Goal: Information Seeking & Learning: Find specific fact

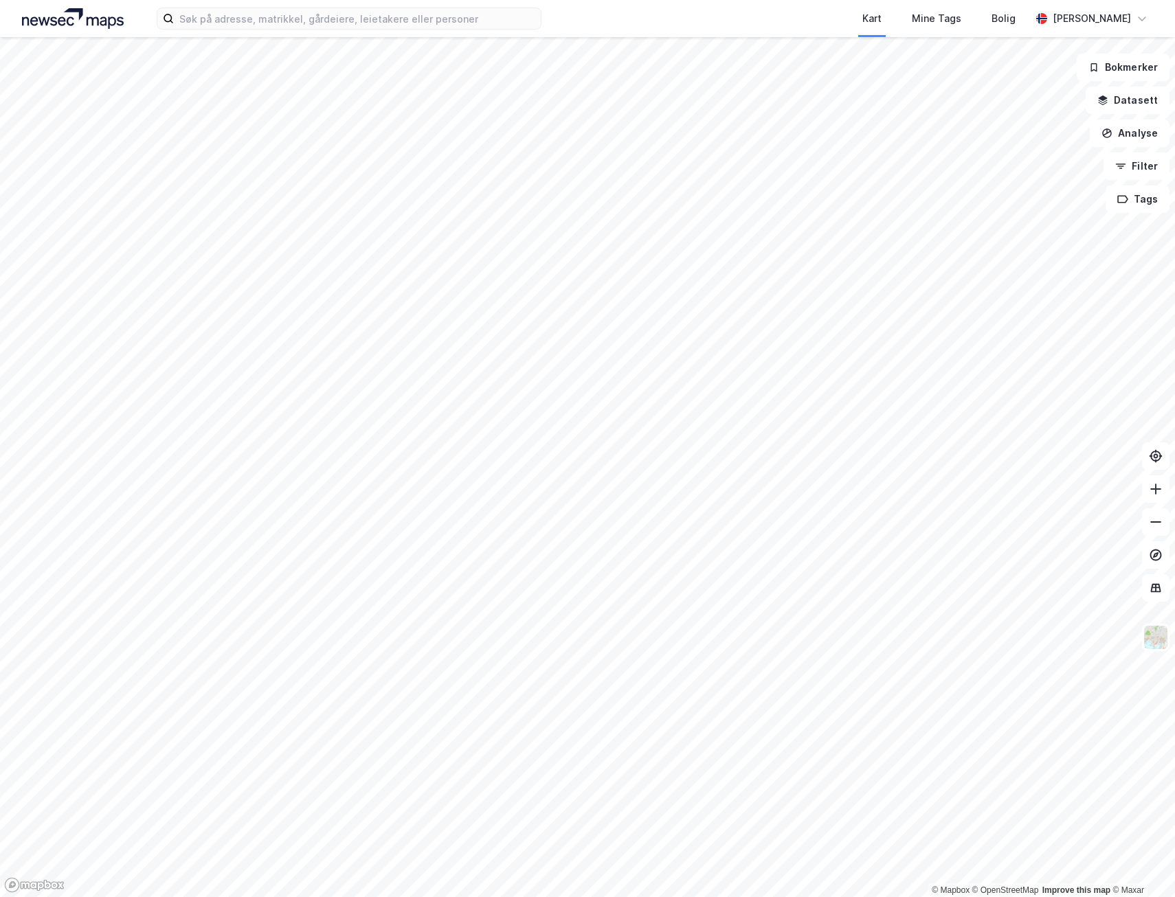
click at [383, 30] on div "Kart Mine Tags Bolig [PERSON_NAME]" at bounding box center [587, 18] width 1175 height 37
click at [383, 27] on input at bounding box center [357, 18] width 367 height 21
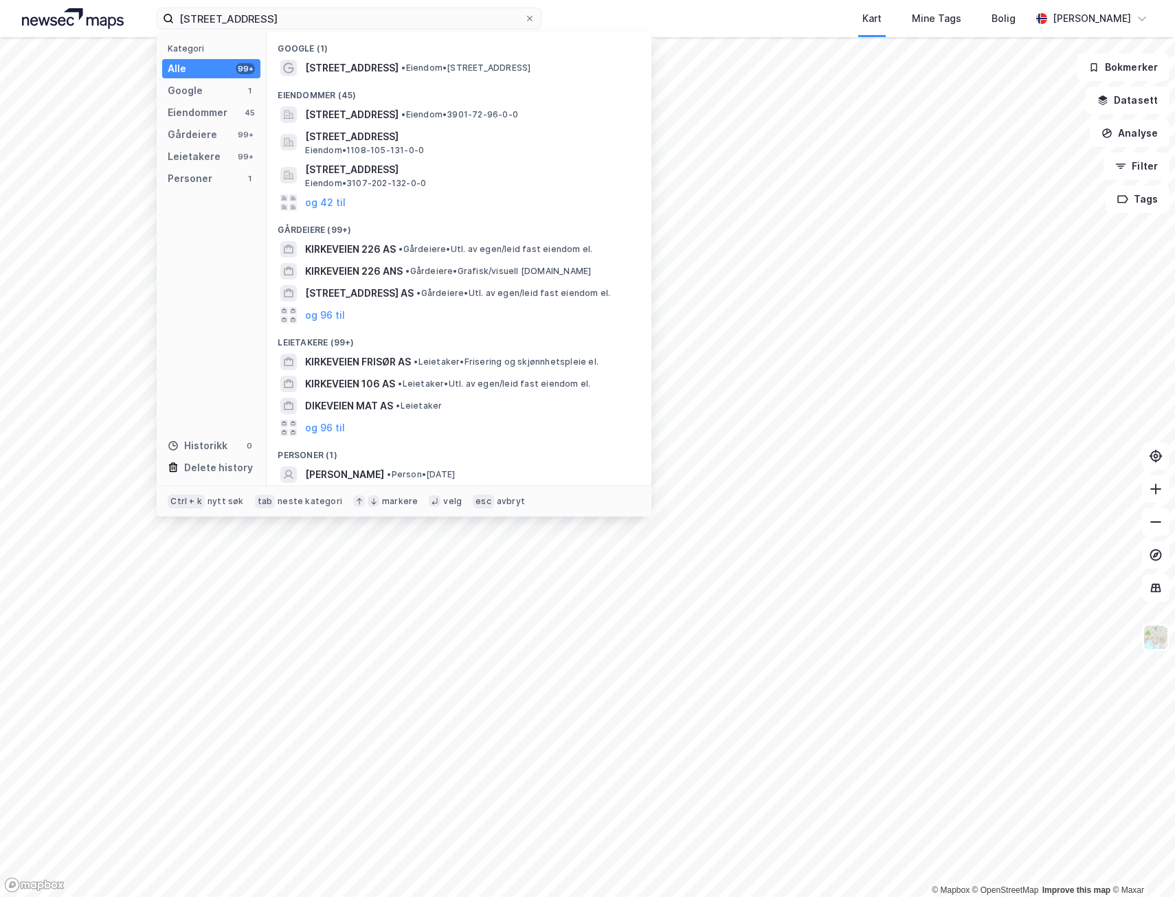
click at [435, 74] on div "[STREET_ADDRESS] • Eiendom • [STREET_ADDRESS]" at bounding box center [471, 68] width 332 height 16
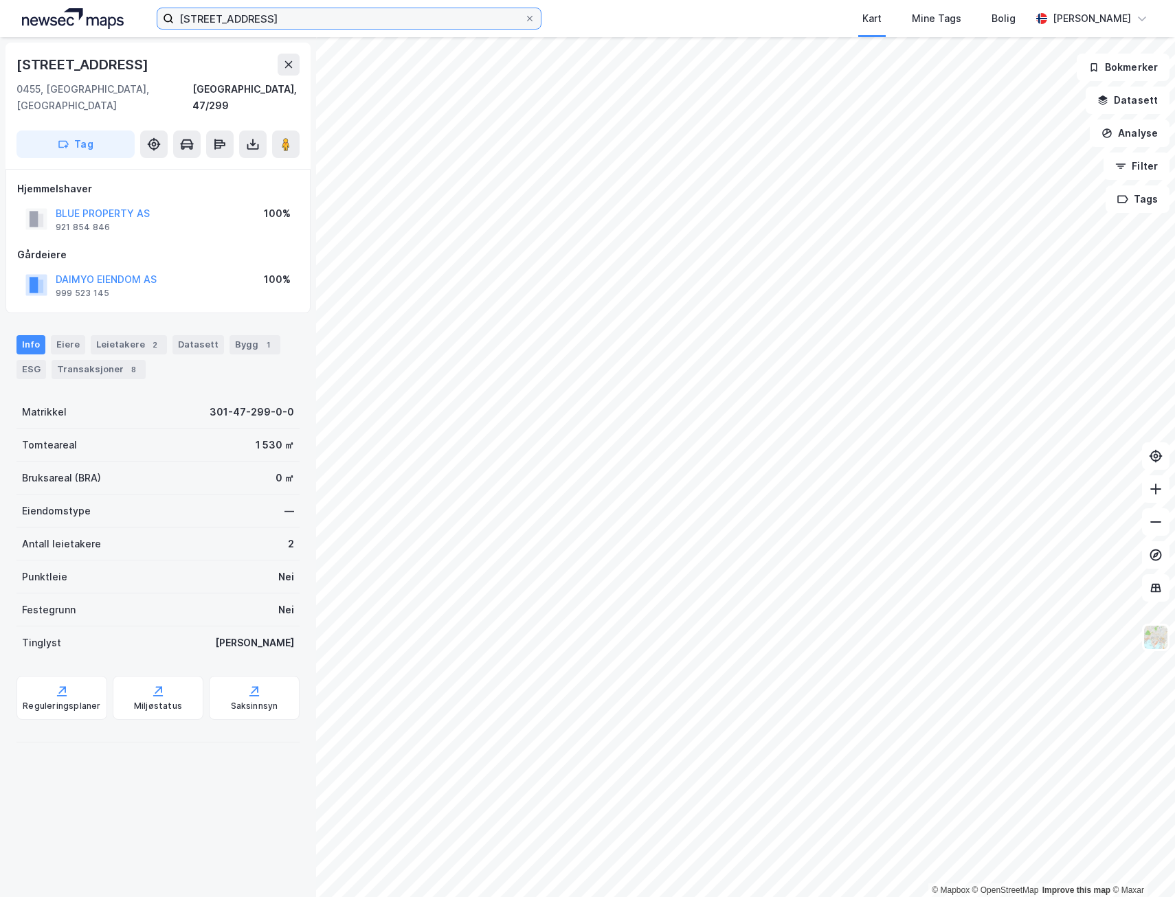
click at [376, 23] on input "[STREET_ADDRESS]" at bounding box center [349, 18] width 350 height 21
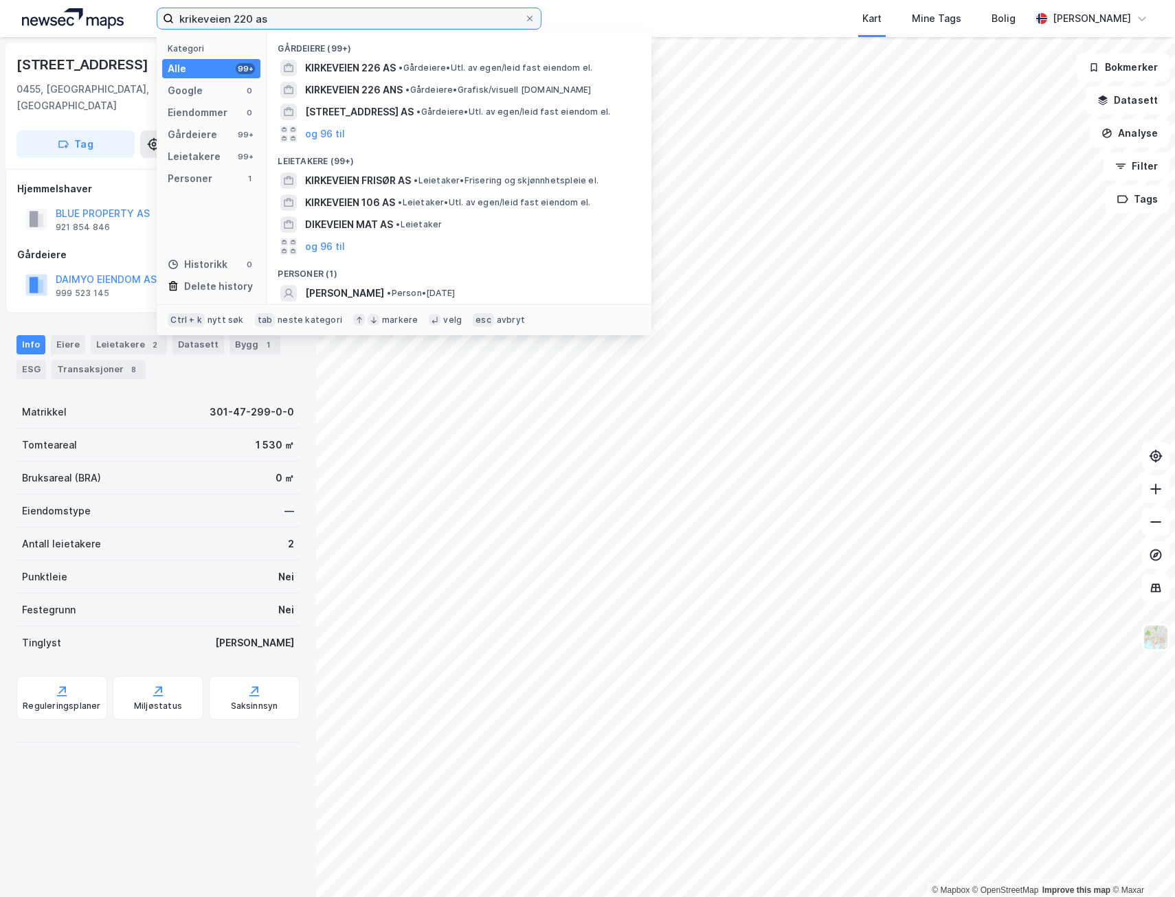
drag, startPoint x: 319, startPoint y: 21, endPoint x: 177, endPoint y: 19, distance: 142.9
click at [177, 19] on input "krikeveien 220 as" at bounding box center [349, 18] width 350 height 21
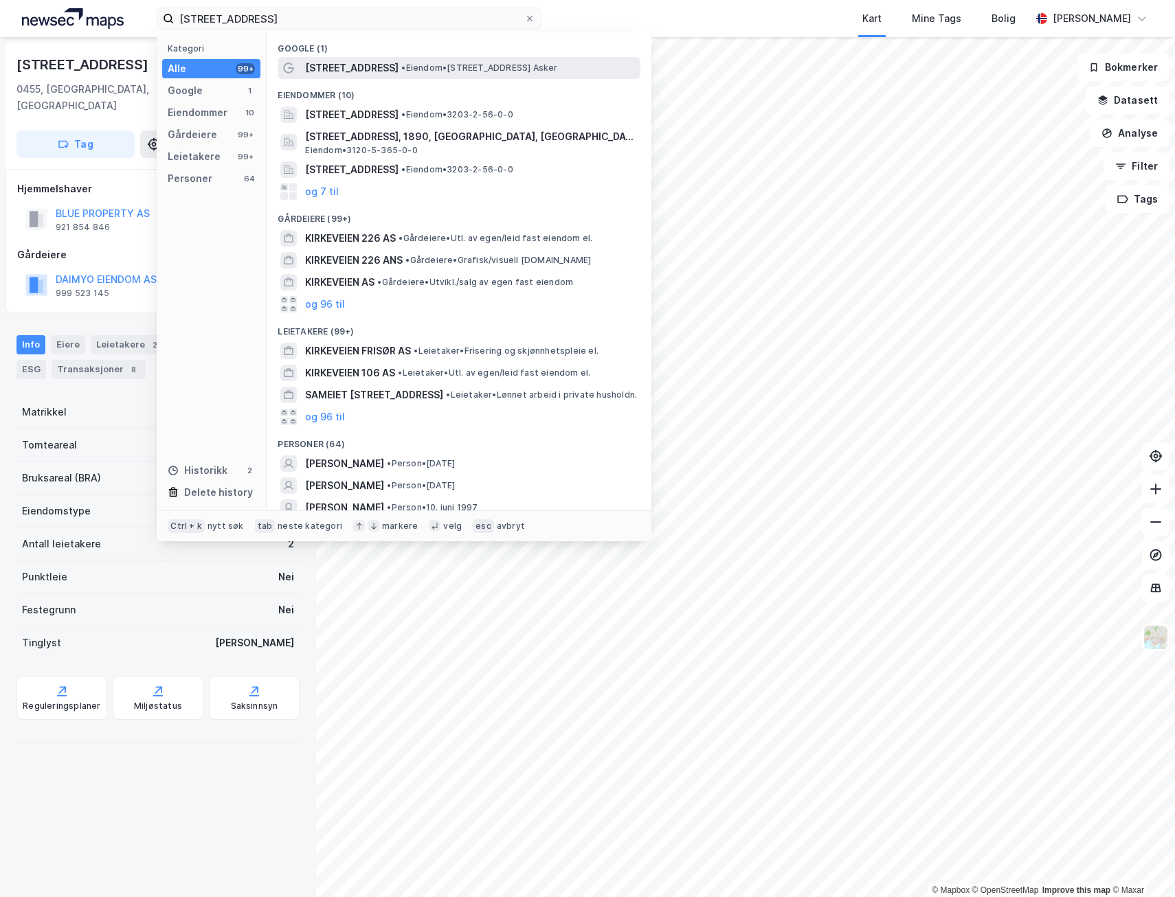
click at [401, 68] on span "•" at bounding box center [403, 68] width 4 height 10
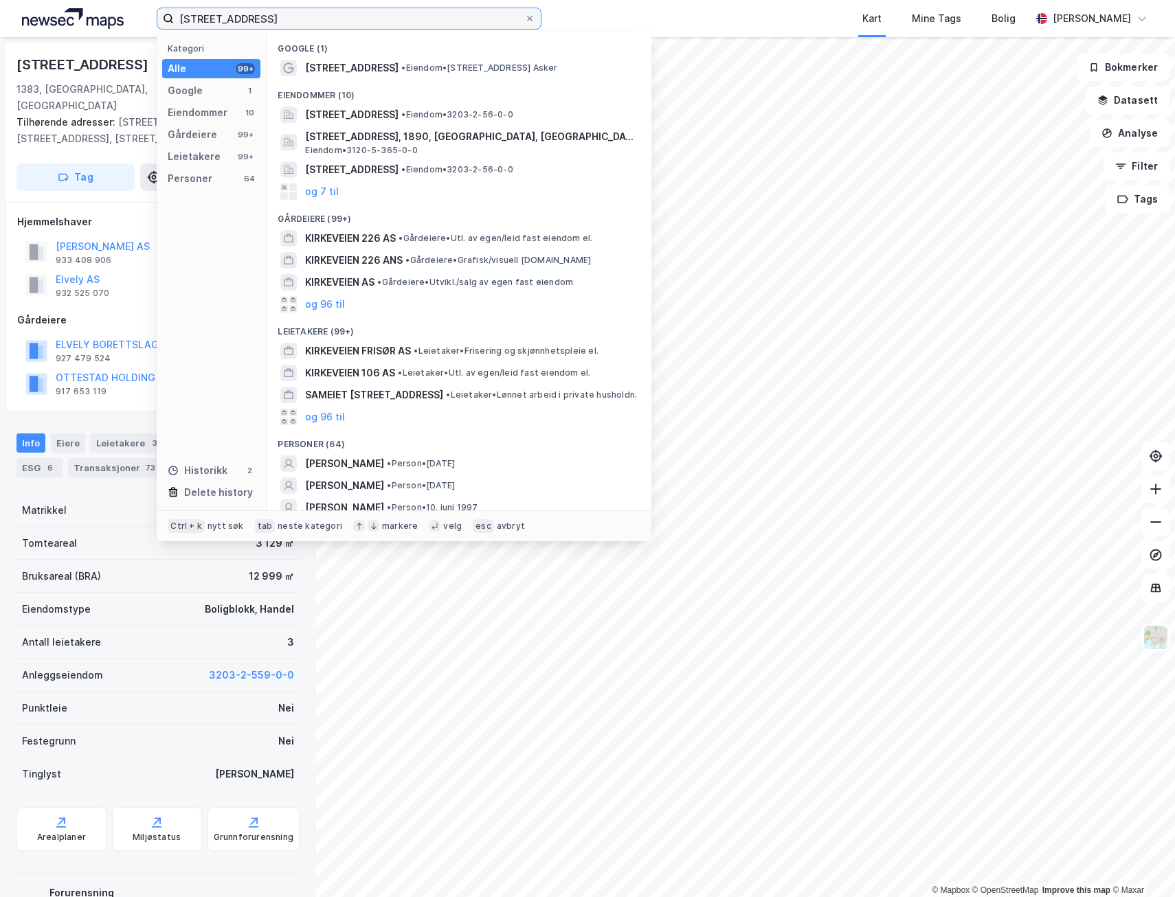
drag, startPoint x: 337, startPoint y: 21, endPoint x: 93, endPoint y: 26, distance: 244.6
click at [93, 26] on div "kirkeveien 220 Kategori Alle 99+ Google 1 Eiendommer 10 Gårdeiere 99+ Leietaker…" at bounding box center [587, 18] width 1175 height 37
paste input "[PERSON_NAME]"
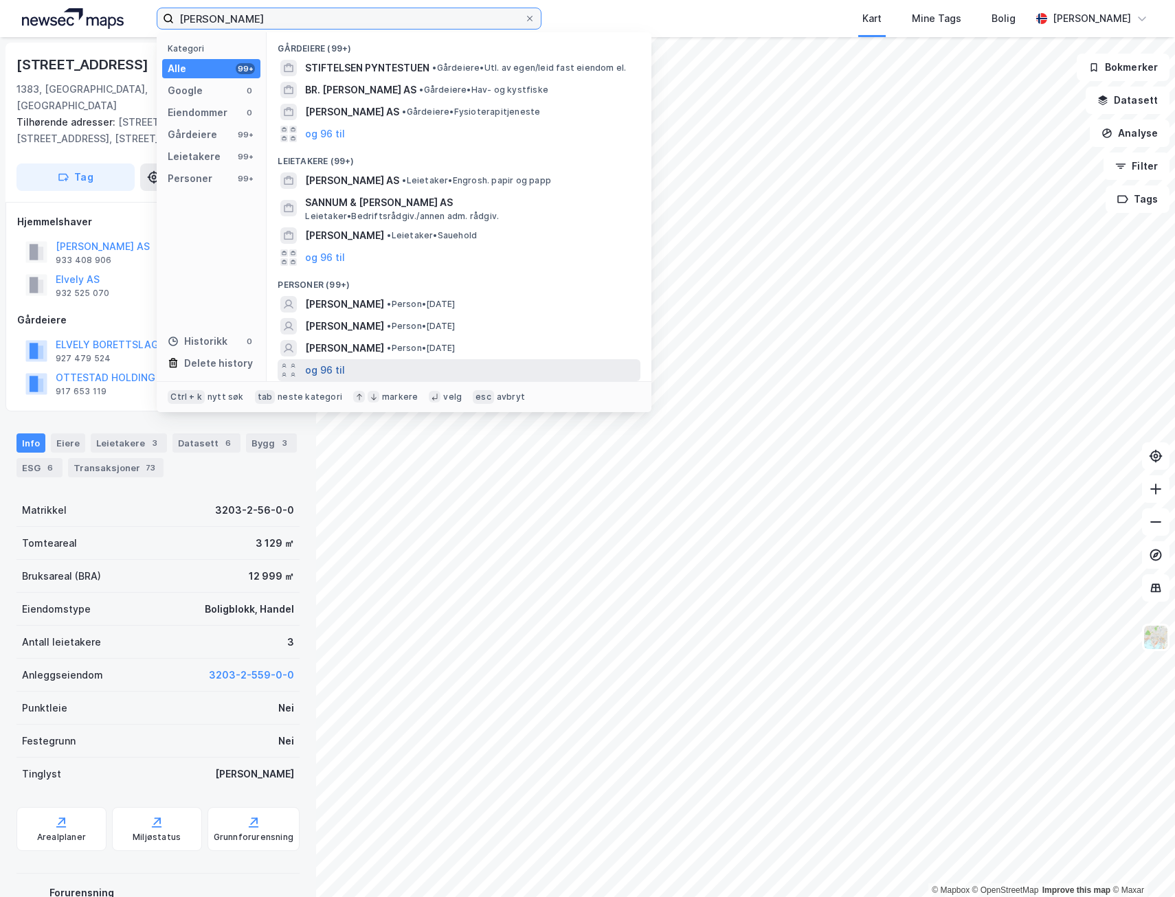
type input "[PERSON_NAME]"
click at [341, 374] on button "og 96 til" at bounding box center [325, 370] width 40 height 16
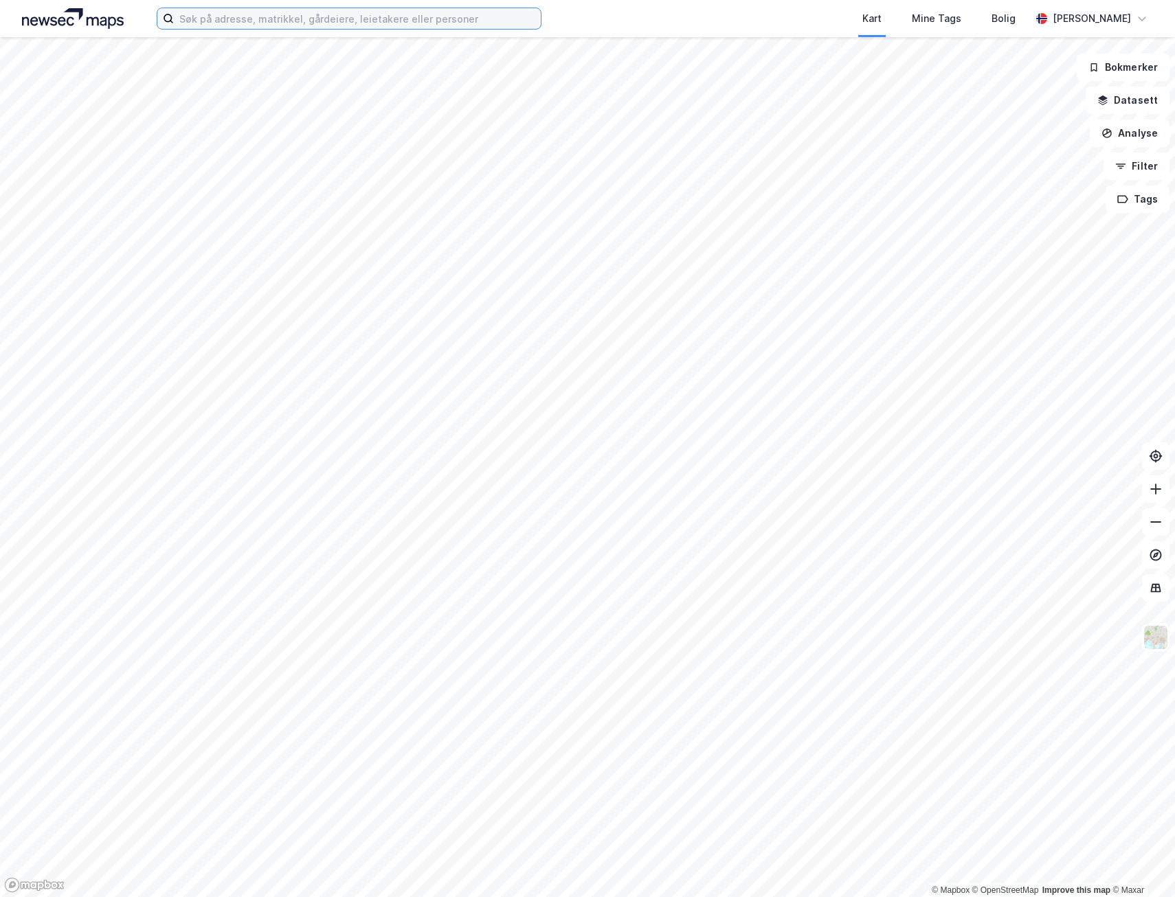
click at [276, 21] on input at bounding box center [357, 18] width 367 height 21
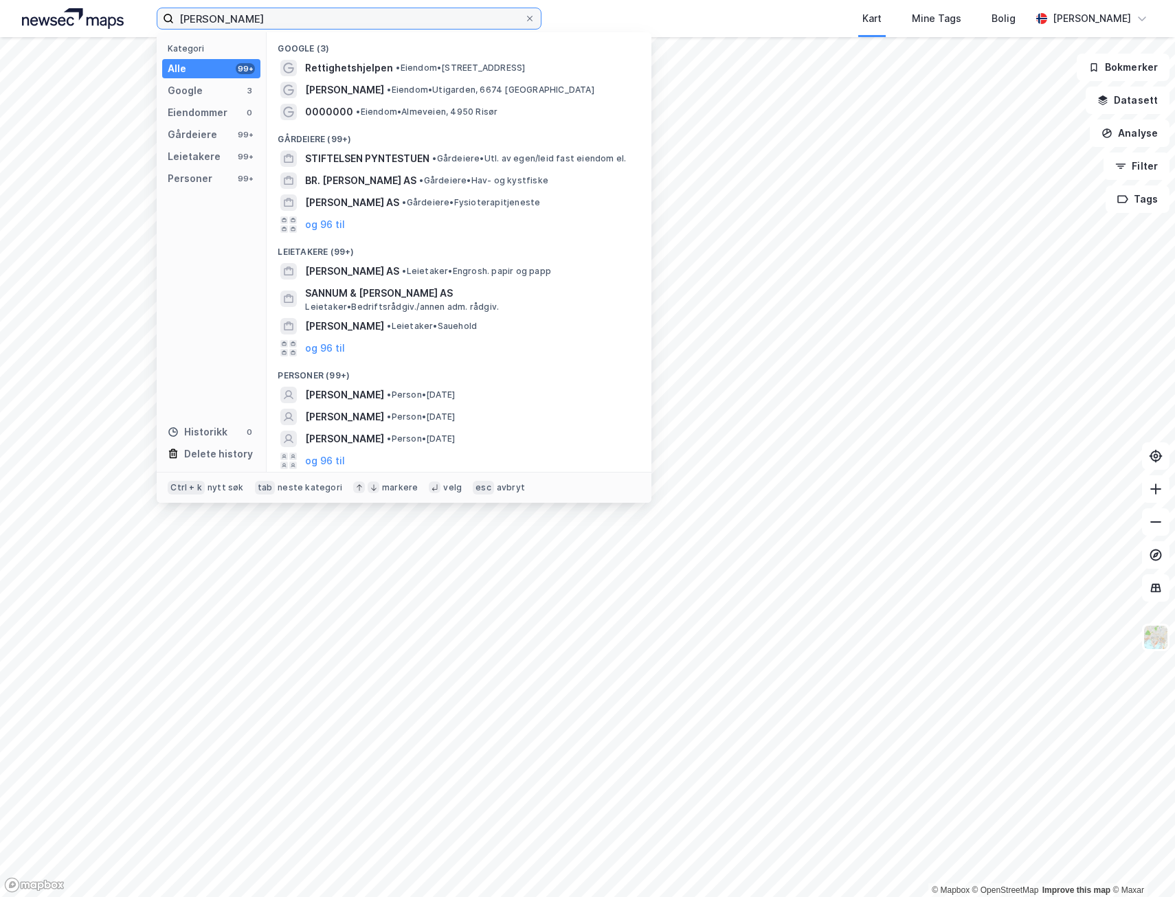
click at [301, 21] on input "kristin bentestuen ludvigsen" at bounding box center [349, 18] width 350 height 21
type input "kristin bentestuen ludviksen"
